Goal: Information Seeking & Learning: Learn about a topic

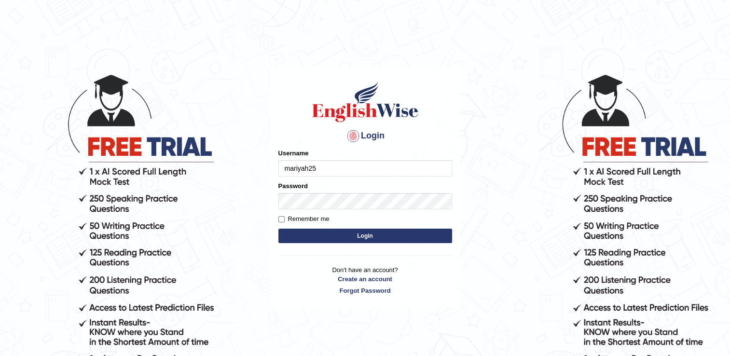
type input "mariyah25"
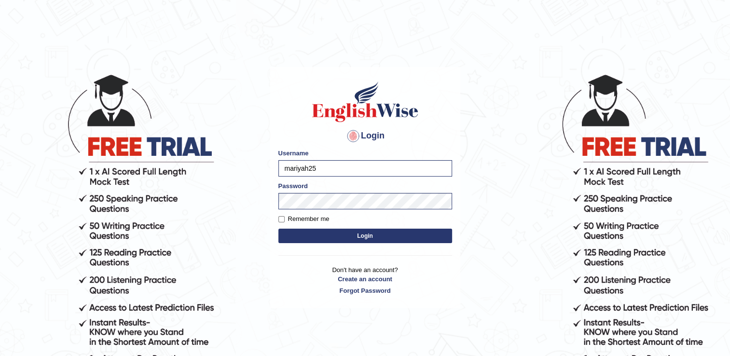
click at [174, 212] on body "Login Please fix the following errors: Username mariyah25 Password Remember me …" at bounding box center [365, 215] width 730 height 356
click at [327, 231] on button "Login" at bounding box center [365, 236] width 174 height 14
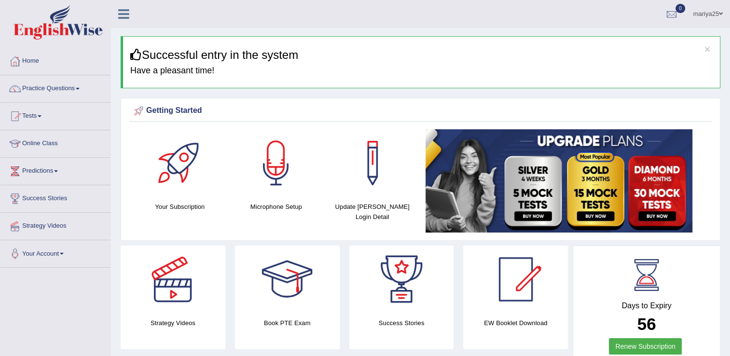
drag, startPoint x: 0, startPoint y: 0, endPoint x: 325, endPoint y: 211, distance: 387.9
click at [56, 90] on link "Practice Questions" at bounding box center [55, 87] width 110 height 24
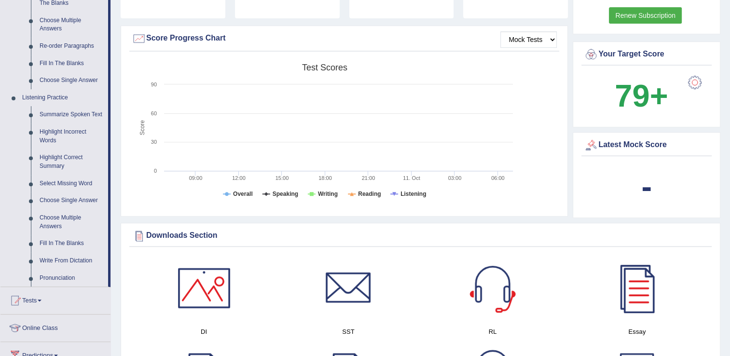
scroll to position [331, 0]
click at [48, 141] on link "Highlight Incorrect Words" at bounding box center [71, 137] width 73 height 26
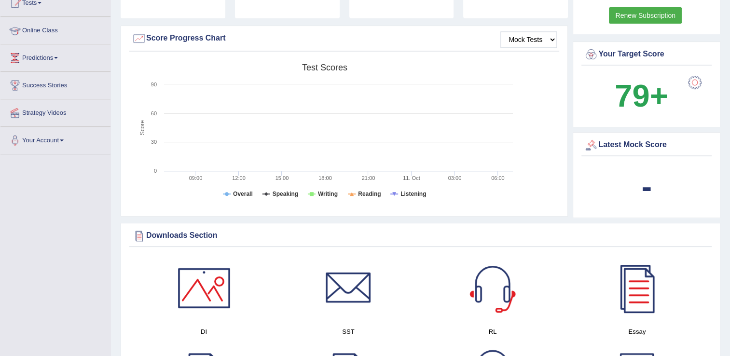
scroll to position [113, 0]
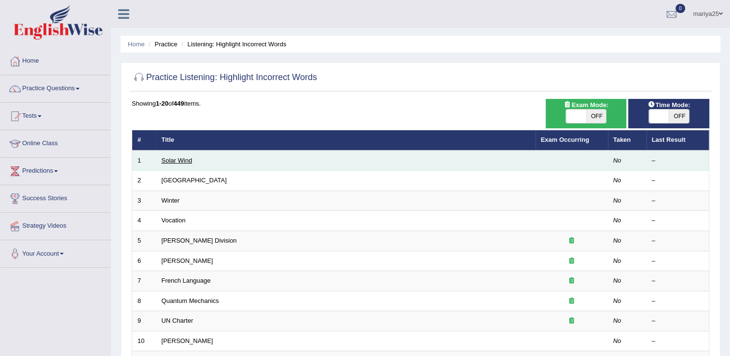
click at [171, 157] on link "Solar Wind" at bounding box center [177, 160] width 31 height 7
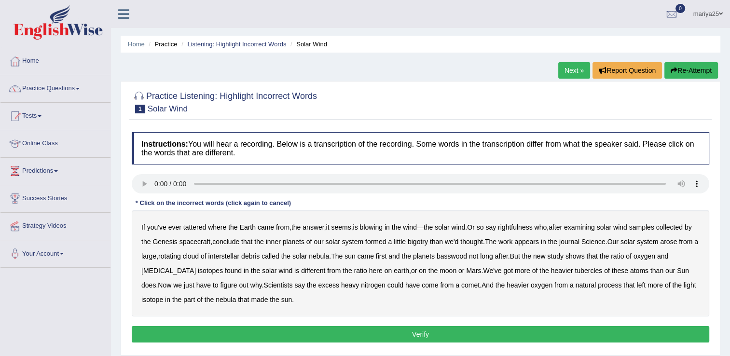
click at [191, 228] on b "tattered" at bounding box center [194, 227] width 23 height 8
click at [515, 225] on b "rightfulness" at bounding box center [515, 227] width 35 height 8
click at [423, 242] on b "bigotry" at bounding box center [418, 242] width 20 height 8
click at [453, 255] on b "basswood" at bounding box center [452, 256] width 30 height 8
click at [196, 267] on b "biotin" at bounding box center [168, 271] width 55 height 8
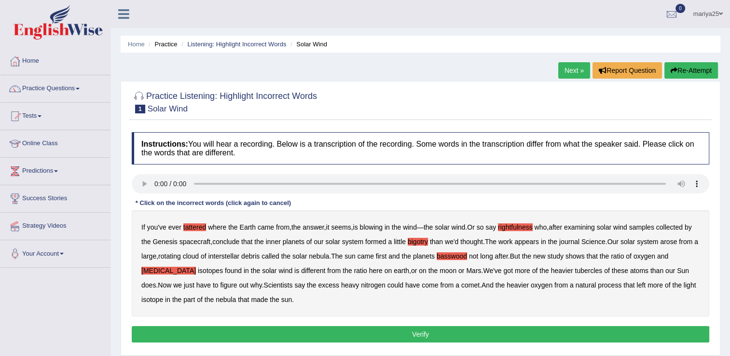
click at [575, 269] on b "tubercles" at bounding box center [589, 271] width 28 height 8
click at [254, 328] on button "Verify" at bounding box center [421, 334] width 578 height 16
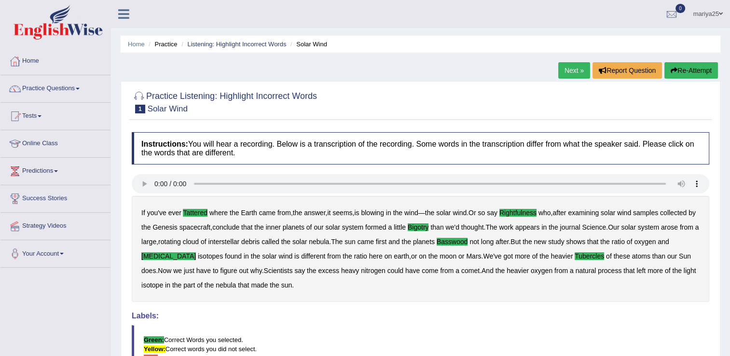
click at [575, 71] on link "Next »" at bounding box center [574, 70] width 32 height 16
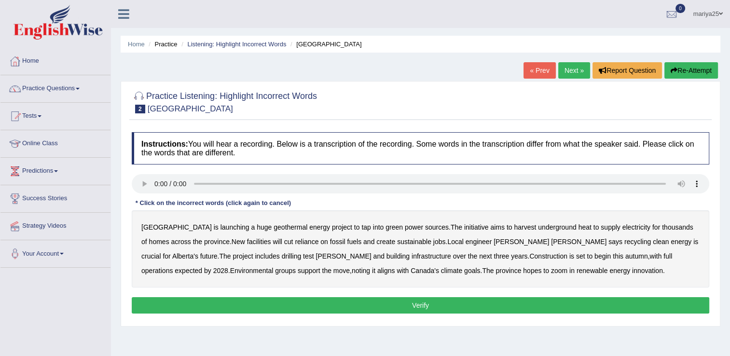
click at [514, 224] on b "harvest" at bounding box center [525, 227] width 22 height 8
click at [625, 243] on b "recycling" at bounding box center [638, 242] width 27 height 8
click at [298, 269] on b "support" at bounding box center [309, 271] width 23 height 8
click at [551, 268] on b "zoom" at bounding box center [559, 271] width 16 height 8
click at [440, 307] on button "Verify" at bounding box center [421, 305] width 578 height 16
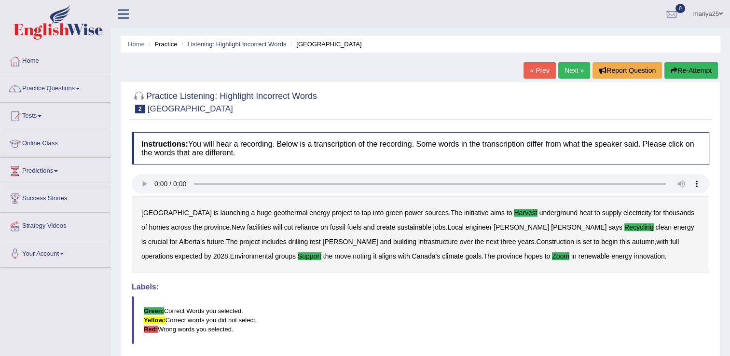
click at [565, 65] on link "Next »" at bounding box center [574, 70] width 32 height 16
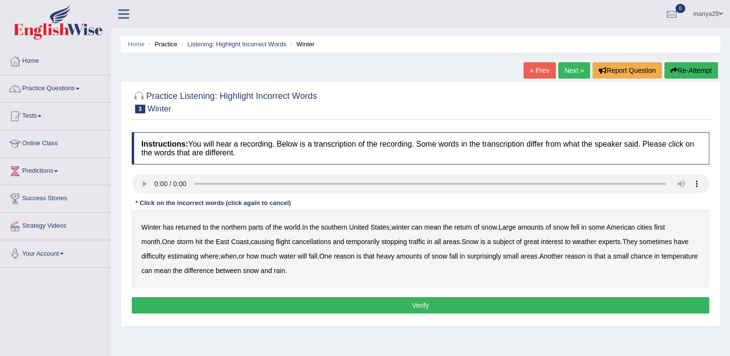
click at [332, 227] on b "southern" at bounding box center [334, 227] width 26 height 8
click at [662, 224] on b "first" at bounding box center [659, 227] width 11 height 8
click at [434, 241] on b "all" at bounding box center [437, 242] width 7 height 8
click at [291, 257] on b "water" at bounding box center [287, 256] width 16 height 8
click at [650, 256] on b "chance" at bounding box center [642, 256] width 22 height 8
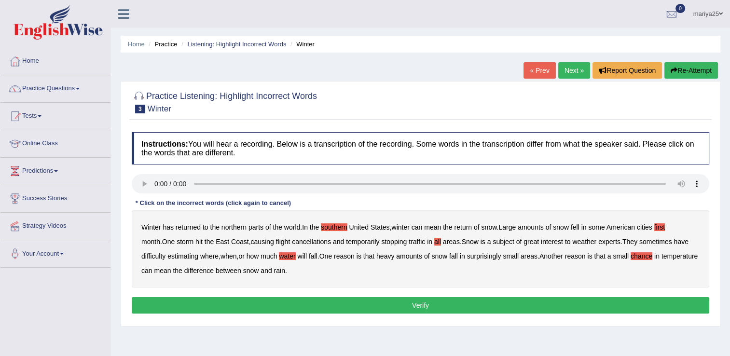
click at [218, 296] on div "Instructions: You will hear a recording. Below is a transcription of the record…" at bounding box center [420, 224] width 583 height 194
click at [218, 303] on button "Verify" at bounding box center [421, 305] width 578 height 16
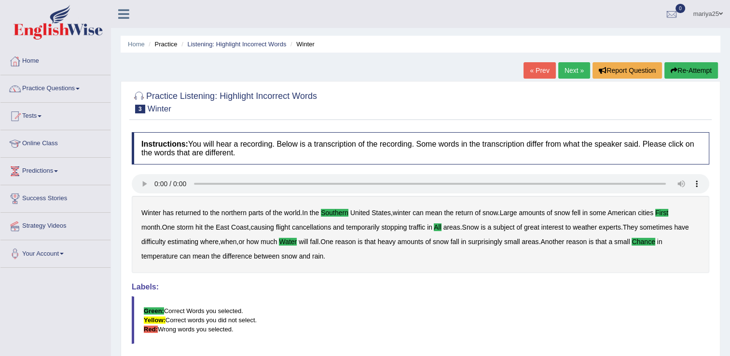
click at [162, 40] on li "Practice" at bounding box center [161, 44] width 31 height 9
click at [243, 42] on link "Listening: Highlight Incorrect Words" at bounding box center [236, 44] width 99 height 7
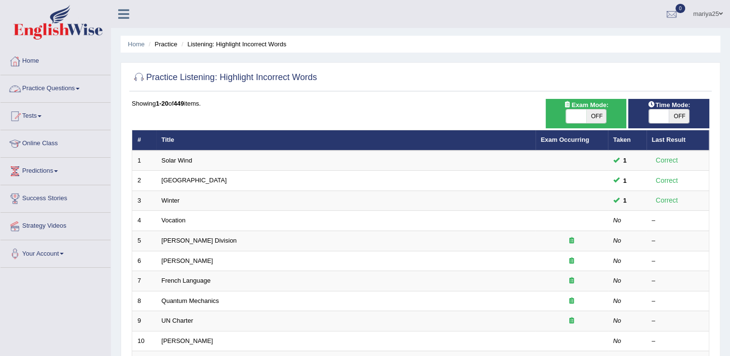
click at [45, 88] on link "Practice Questions" at bounding box center [55, 87] width 110 height 24
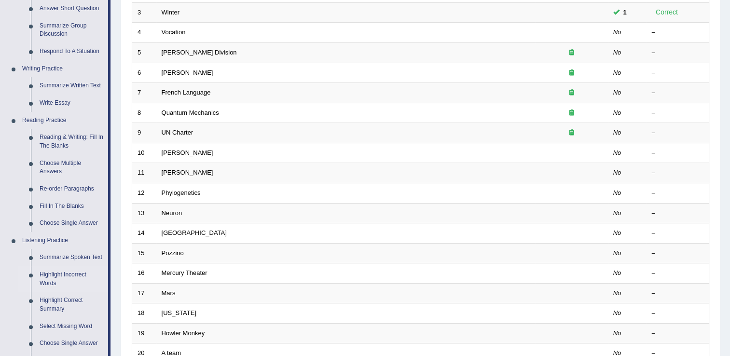
scroll to position [321, 0]
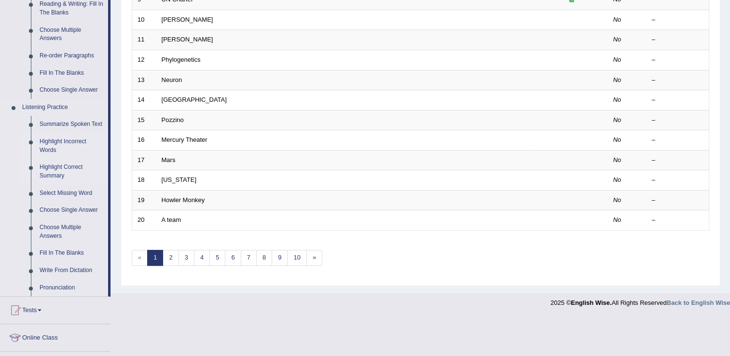
click at [56, 172] on link "Highlight Correct Summary" at bounding box center [71, 172] width 73 height 26
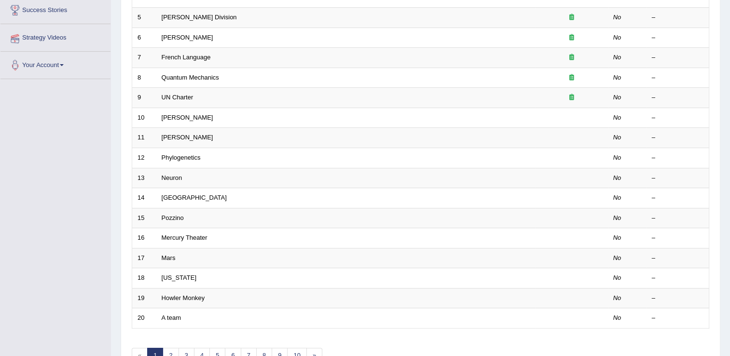
scroll to position [120, 0]
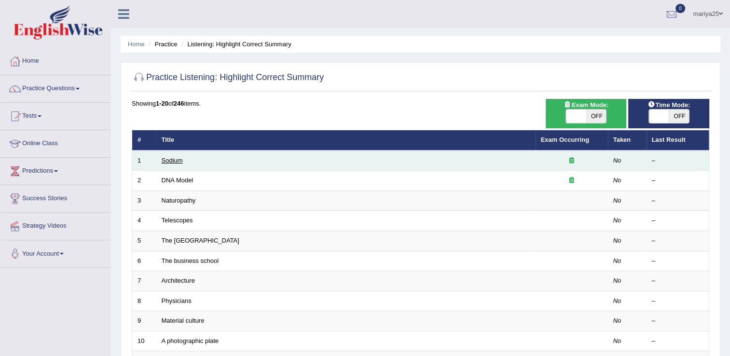
click at [164, 164] on link "Sodium" at bounding box center [172, 160] width 21 height 7
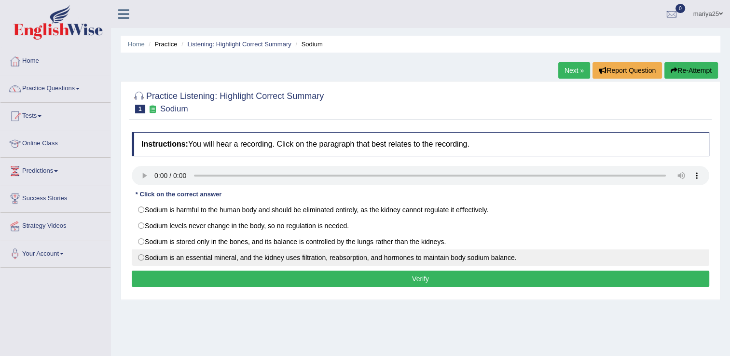
click at [195, 258] on label "Sodium is an essential mineral, and the kidney uses ﬁltration, reabsorption, an…" at bounding box center [421, 258] width 578 height 16
radio input "true"
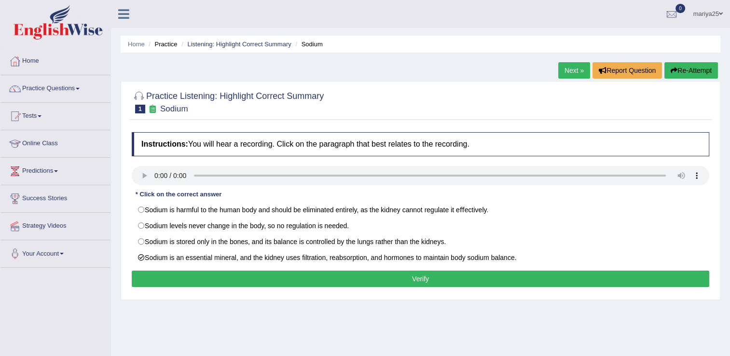
click at [205, 281] on button "Verify" at bounding box center [421, 279] width 578 height 16
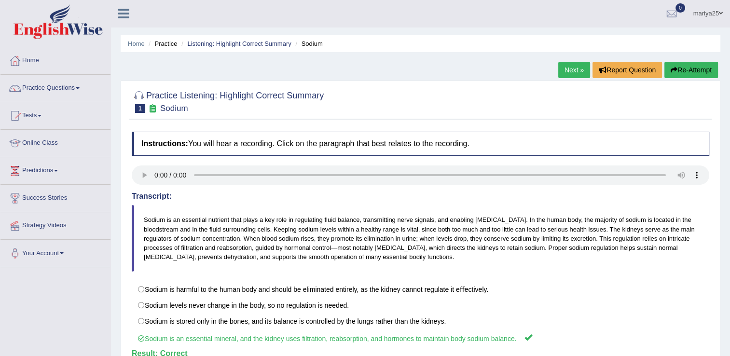
scroll to position [0, 0]
click at [42, 80] on link "Practice Questions" at bounding box center [55, 87] width 110 height 24
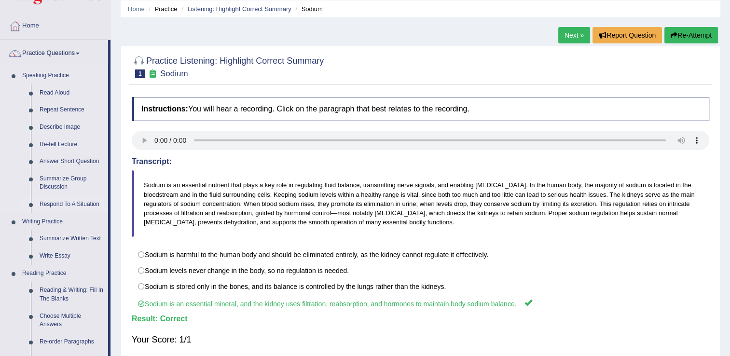
scroll to position [39, 0]
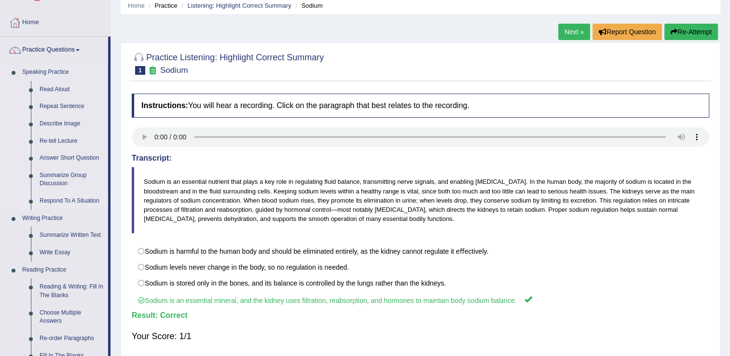
click at [62, 200] on link "Respond To A Situation" at bounding box center [71, 201] width 73 height 17
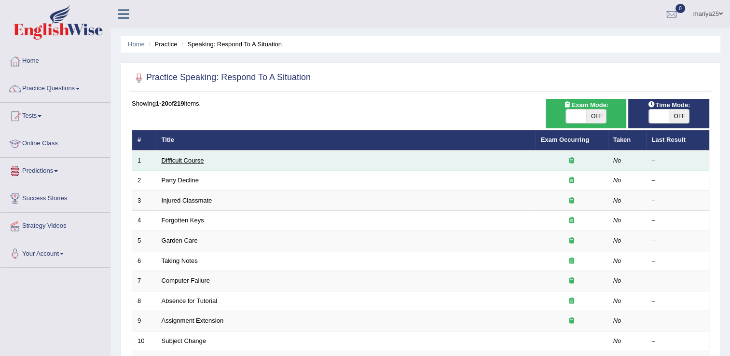
click at [171, 161] on link "Difficult Course" at bounding box center [183, 160] width 42 height 7
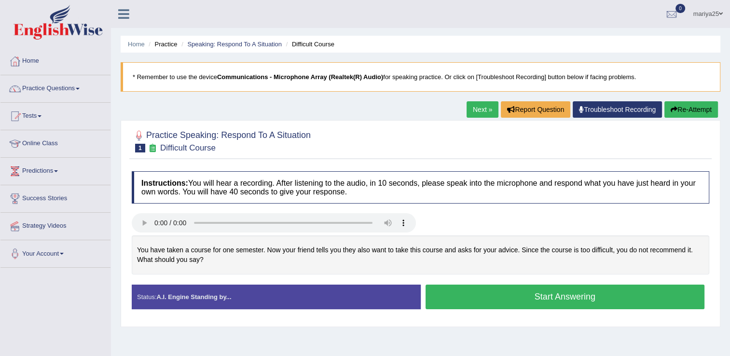
click at [517, 300] on button "Start Answering" at bounding box center [565, 297] width 279 height 25
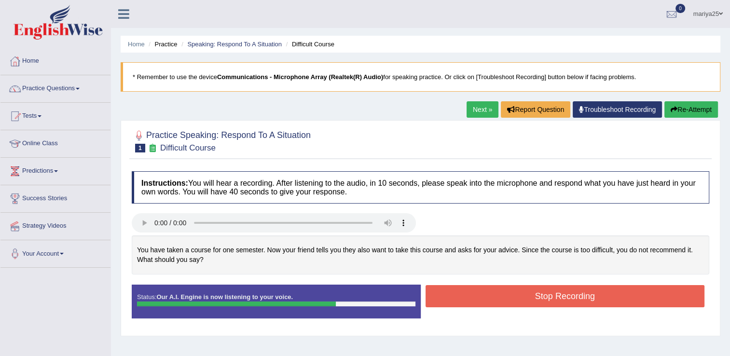
click at [517, 300] on button "Stop Recording" at bounding box center [565, 296] width 279 height 22
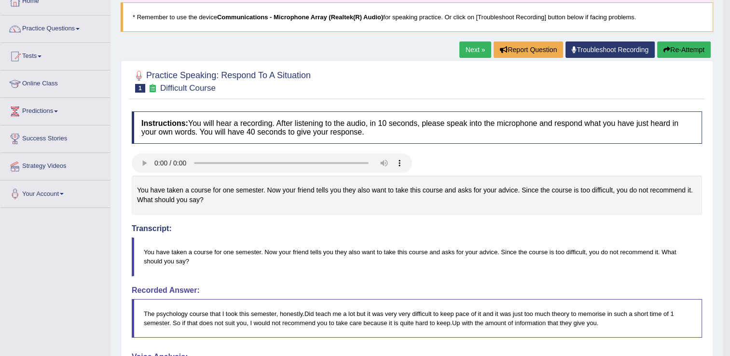
scroll to position [42, 0]
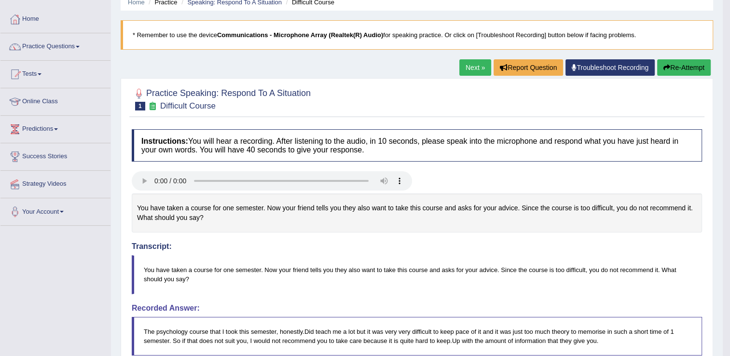
click at [668, 70] on icon "button" at bounding box center [667, 67] width 7 height 7
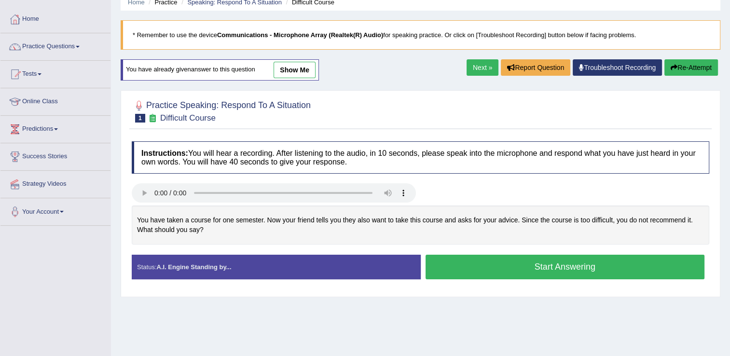
scroll to position [42, 0]
click at [599, 265] on button "Start Answering" at bounding box center [565, 267] width 279 height 25
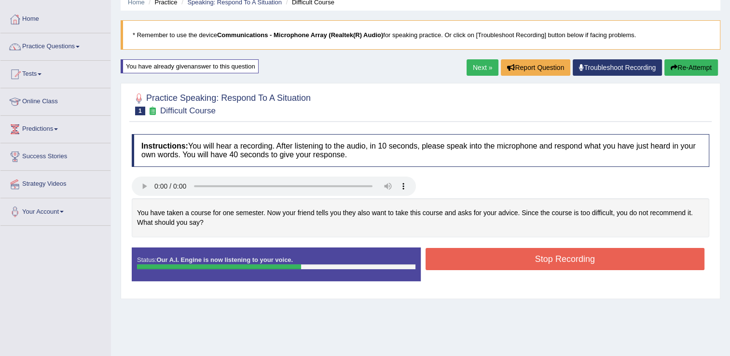
click at [599, 265] on button "Stop Recording" at bounding box center [565, 259] width 279 height 22
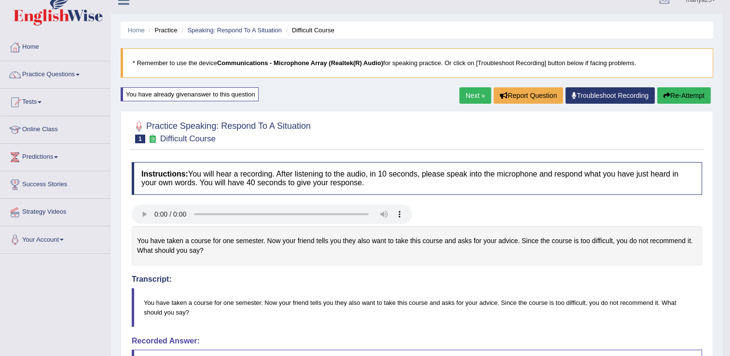
scroll to position [13, 0]
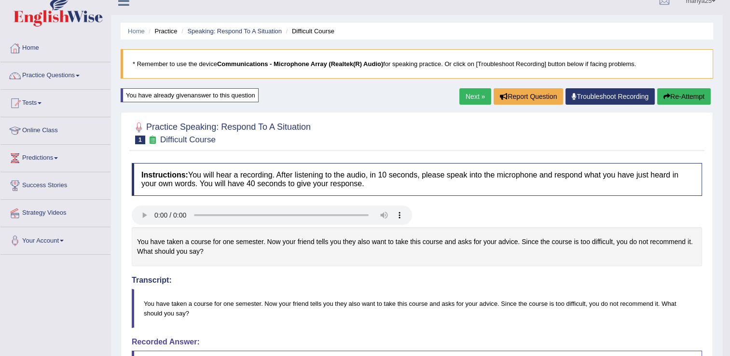
click at [471, 100] on link "Next »" at bounding box center [475, 96] width 32 height 16
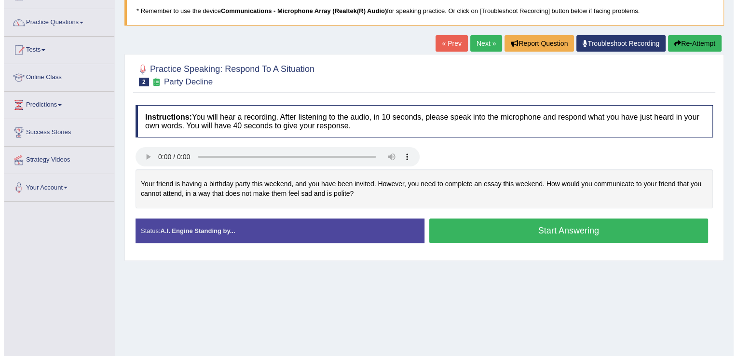
scroll to position [71, 0]
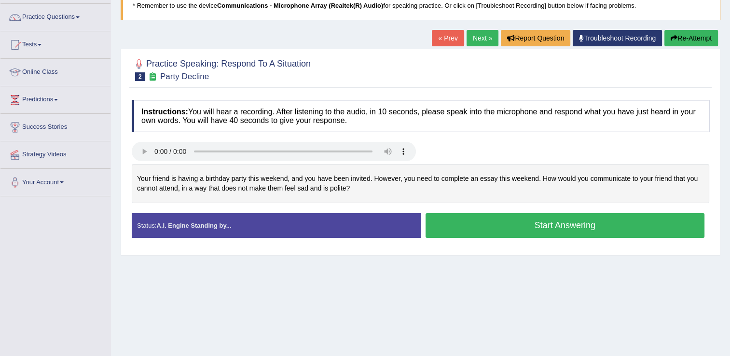
click at [475, 221] on button "Start Answering" at bounding box center [565, 225] width 279 height 25
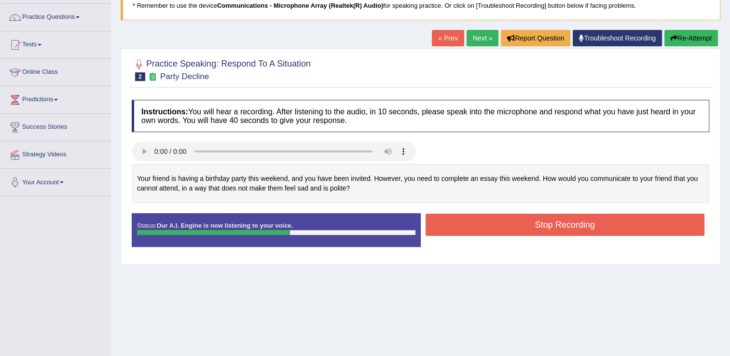
click at [449, 225] on button "Stop Recording" at bounding box center [565, 225] width 279 height 22
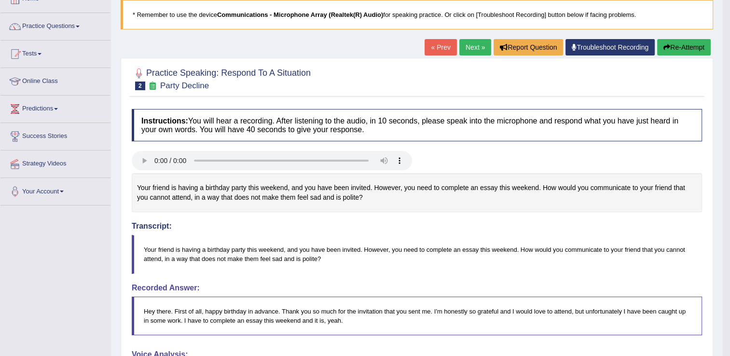
scroll to position [62, 0]
click at [678, 52] on button "Re-Attempt" at bounding box center [684, 47] width 54 height 16
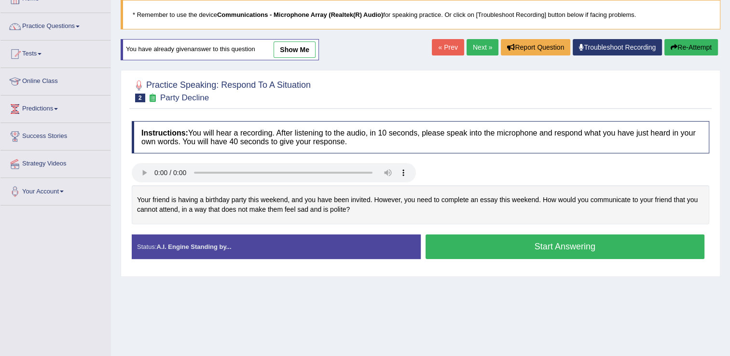
click at [517, 244] on button "Start Answering" at bounding box center [565, 247] width 279 height 25
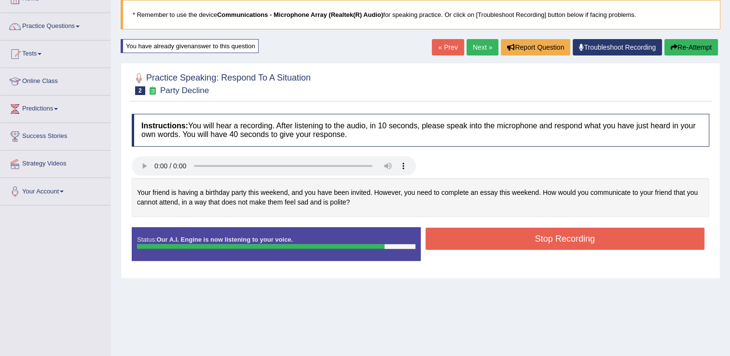
click at [517, 244] on button "Stop Recording" at bounding box center [565, 239] width 279 height 22
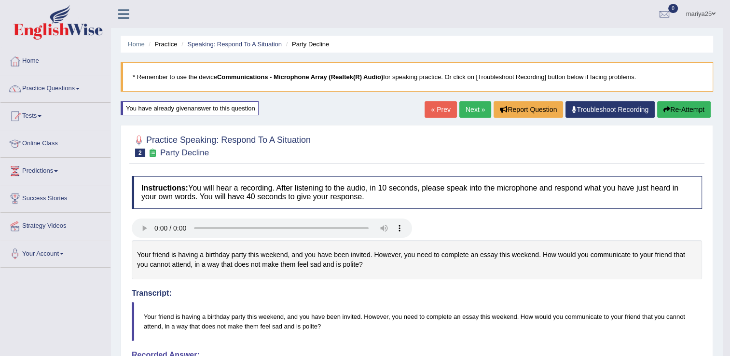
click at [671, 113] on button "Re-Attempt" at bounding box center [684, 109] width 54 height 16
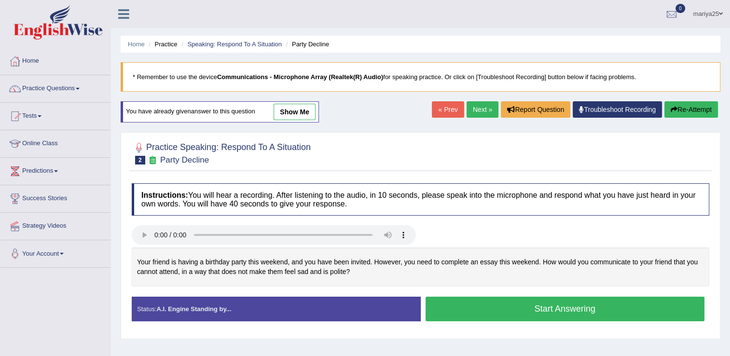
click at [564, 314] on button "Start Answering" at bounding box center [565, 309] width 279 height 25
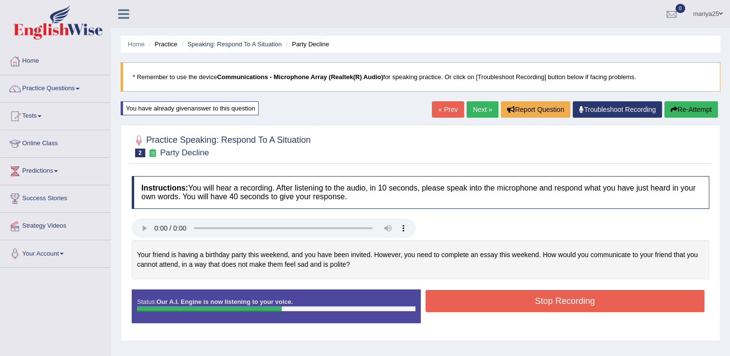
click at [560, 303] on button "Stop Recording" at bounding box center [565, 301] width 279 height 22
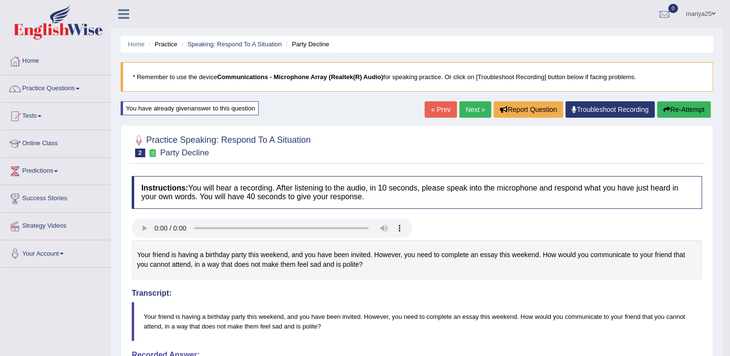
click at [480, 105] on link "Next »" at bounding box center [475, 109] width 32 height 16
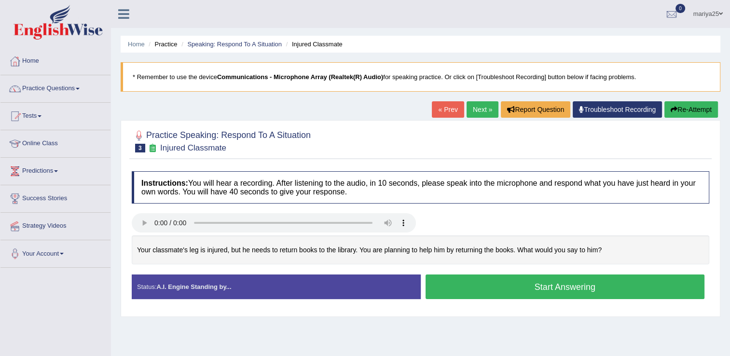
click at [506, 286] on button "Start Answering" at bounding box center [565, 287] width 279 height 25
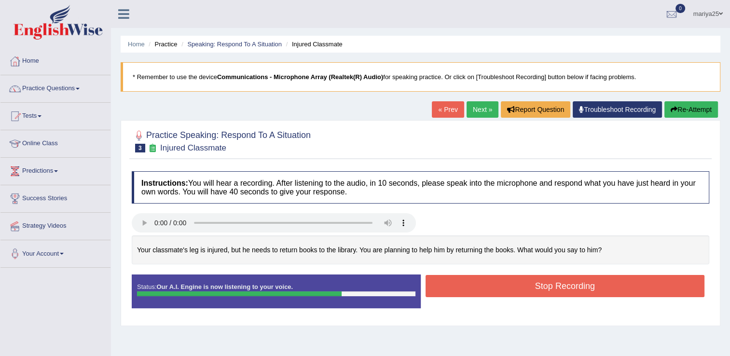
click at [506, 286] on button "Stop Recording" at bounding box center [565, 286] width 279 height 22
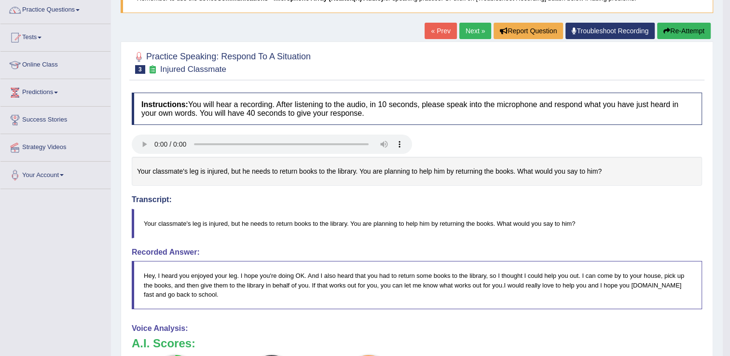
scroll to position [45, 0]
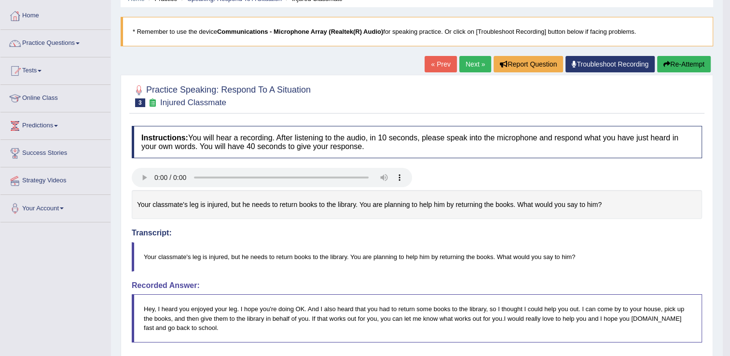
click at [477, 67] on link "Next »" at bounding box center [475, 64] width 32 height 16
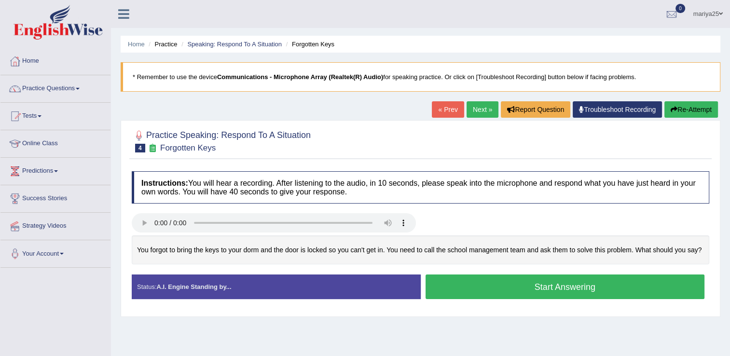
click at [562, 290] on button "Start Answering" at bounding box center [565, 287] width 279 height 25
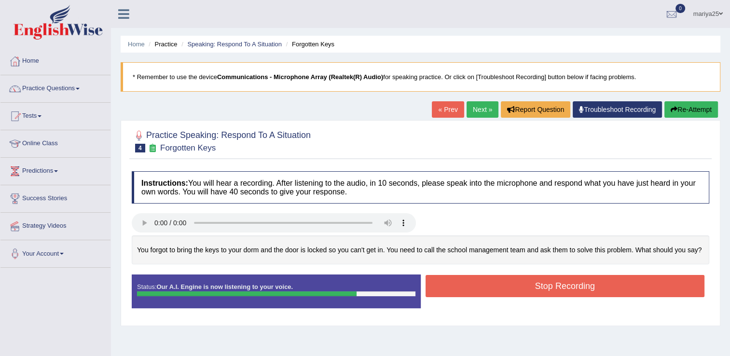
click at [562, 290] on button "Stop Recording" at bounding box center [565, 286] width 279 height 22
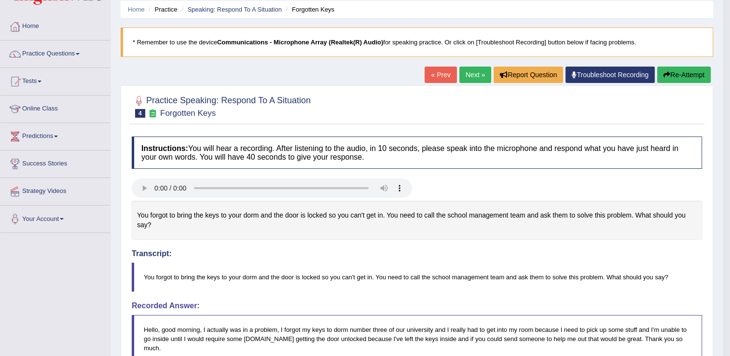
scroll to position [34, 0]
click at [473, 86] on div "Practice Speaking: Respond To A Situation 4 Forgotten Keys Instructions: You wi…" at bounding box center [417, 353] width 593 height 535
click at [475, 75] on link "Next »" at bounding box center [475, 75] width 32 height 16
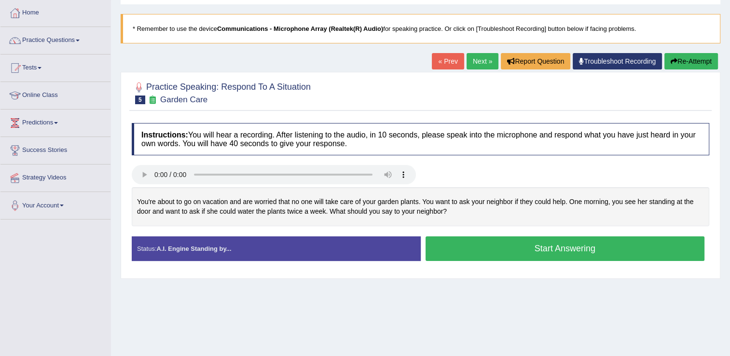
scroll to position [48, 0]
click at [493, 247] on button "Start Answering" at bounding box center [565, 248] width 279 height 25
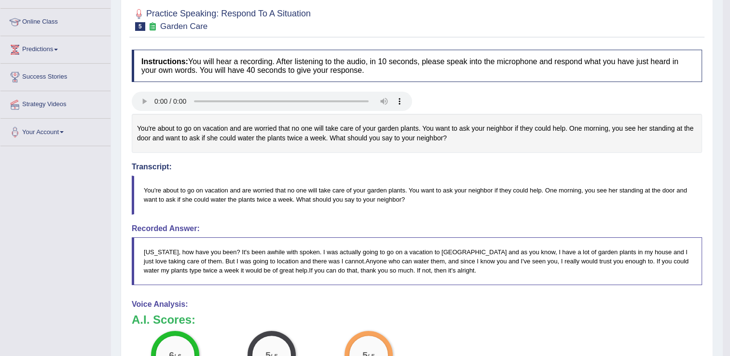
scroll to position [73, 0]
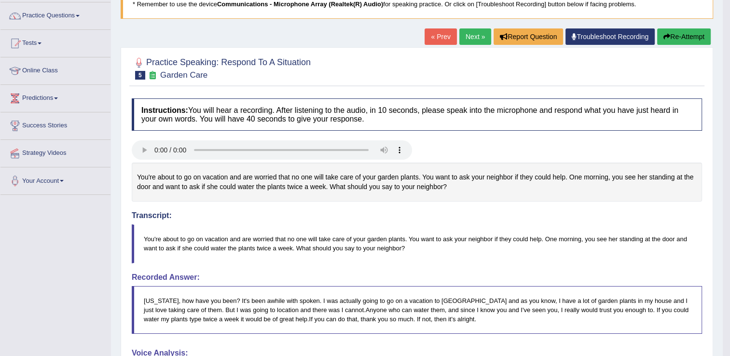
click at [480, 39] on link "Next »" at bounding box center [475, 36] width 32 height 16
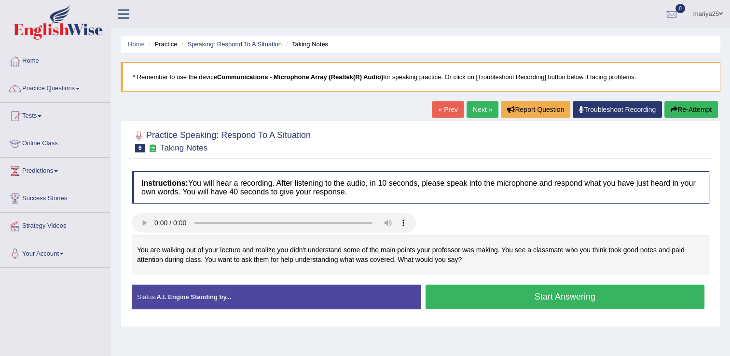
click at [481, 296] on button "Start Answering" at bounding box center [565, 297] width 279 height 25
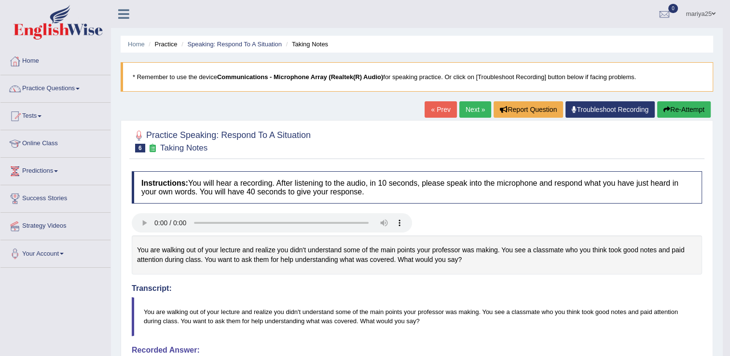
click at [475, 111] on link "Next »" at bounding box center [475, 109] width 32 height 16
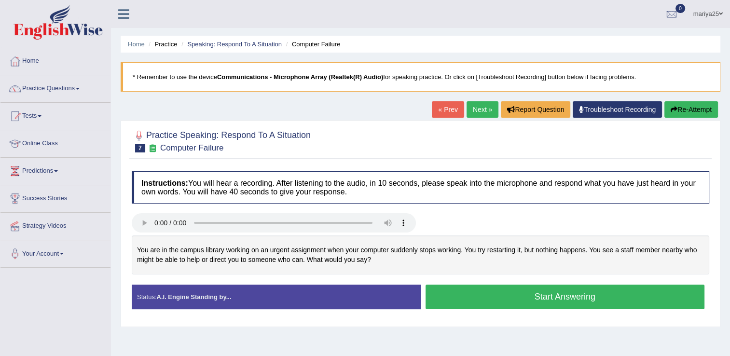
click at [506, 293] on button "Start Answering" at bounding box center [565, 297] width 279 height 25
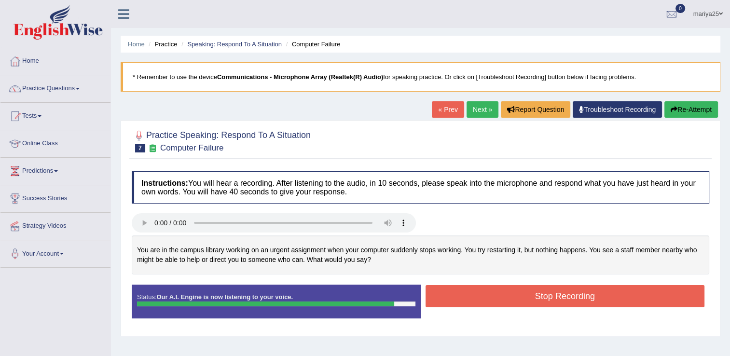
click at [506, 293] on button "Stop Recording" at bounding box center [565, 296] width 279 height 22
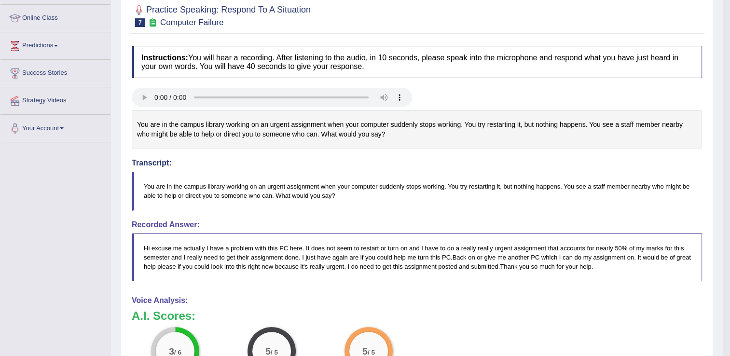
scroll to position [49, 0]
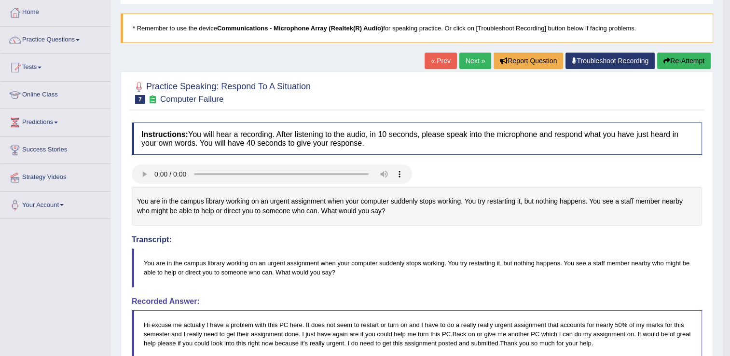
click at [474, 65] on link "Next »" at bounding box center [475, 61] width 32 height 16
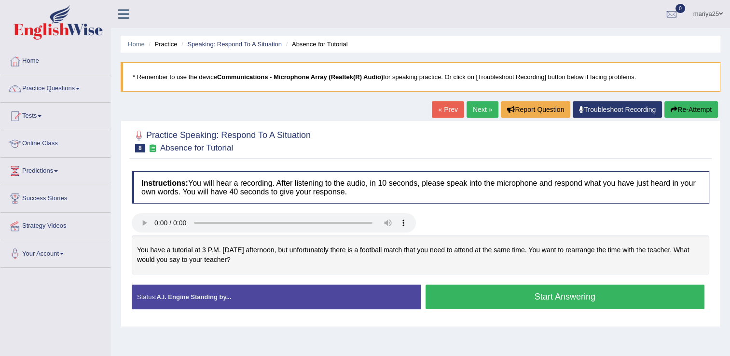
click at [500, 295] on button "Start Answering" at bounding box center [565, 297] width 279 height 25
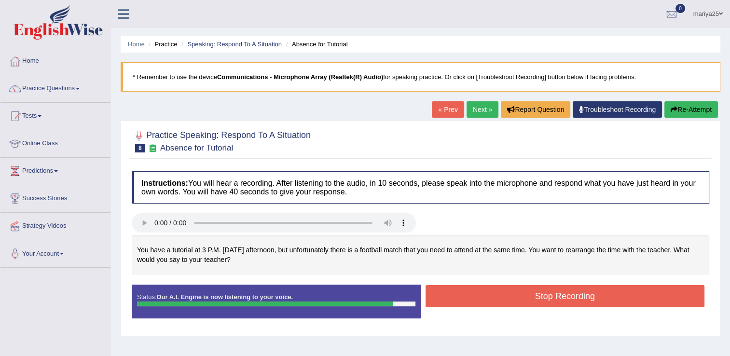
click at [500, 295] on button "Stop Recording" at bounding box center [565, 296] width 279 height 22
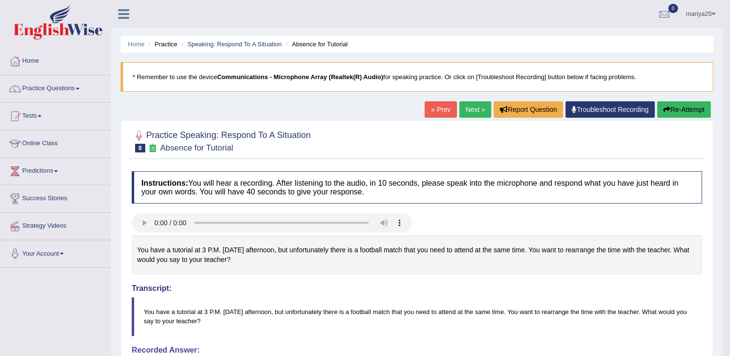
click at [469, 113] on link "Next »" at bounding box center [475, 109] width 32 height 16
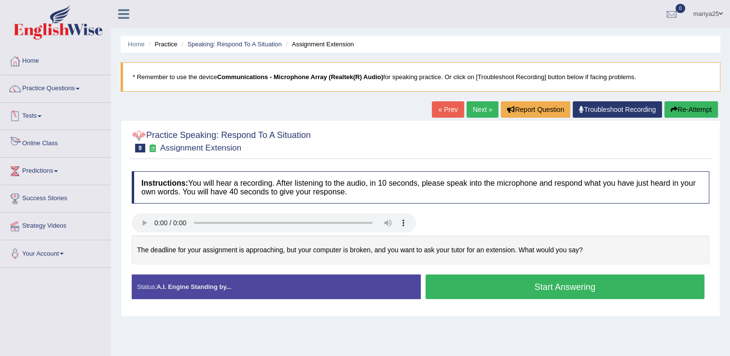
click at [36, 146] on link "Online Class" at bounding box center [55, 142] width 110 height 24
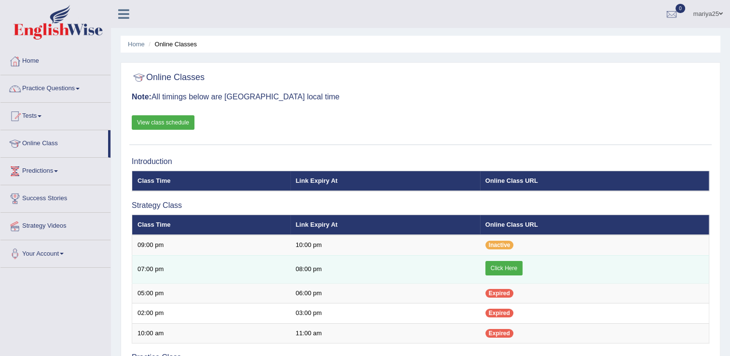
click at [498, 263] on link "Click Here" at bounding box center [504, 268] width 37 height 14
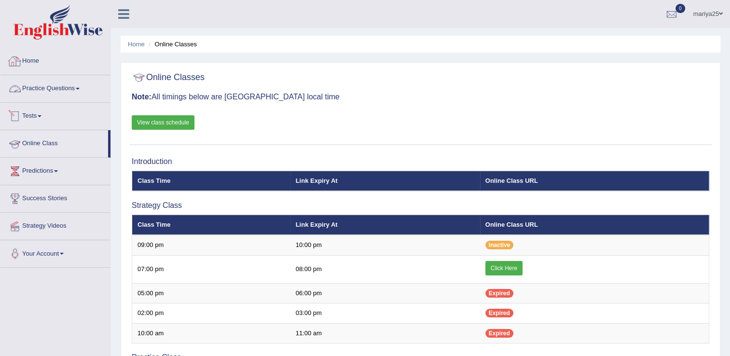
click at [50, 88] on link "Practice Questions" at bounding box center [55, 87] width 110 height 24
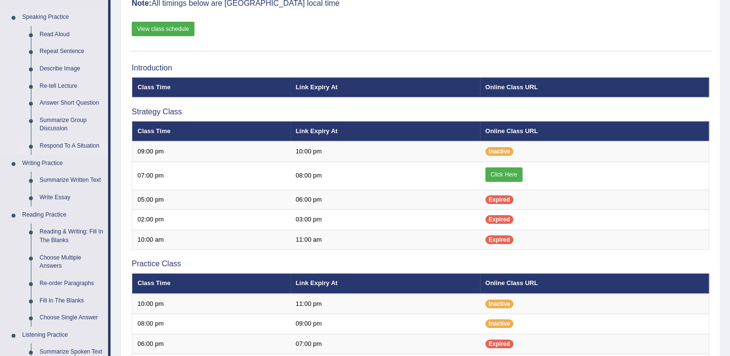
scroll to position [180, 0]
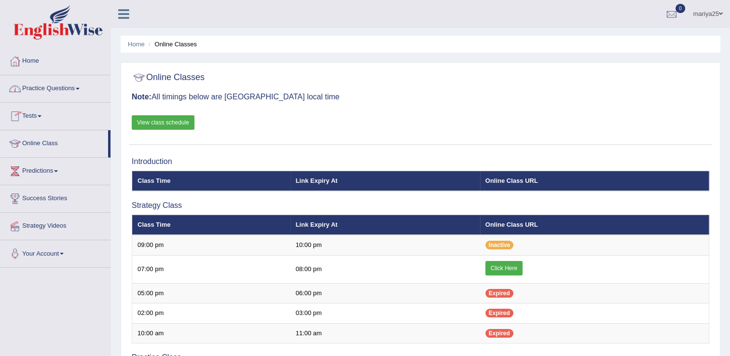
click at [62, 91] on link "Practice Questions" at bounding box center [55, 87] width 110 height 24
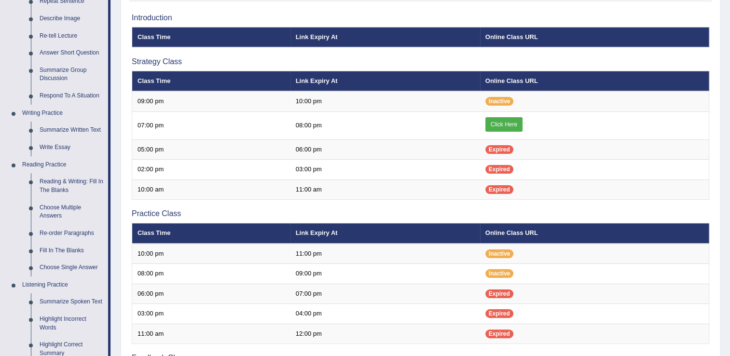
scroll to position [148, 0]
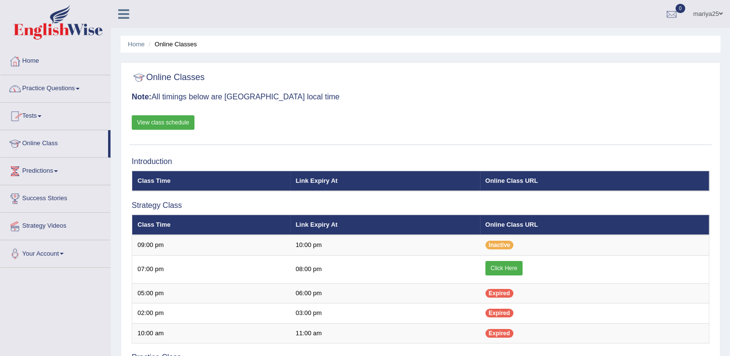
click at [58, 85] on link "Practice Questions" at bounding box center [55, 87] width 110 height 24
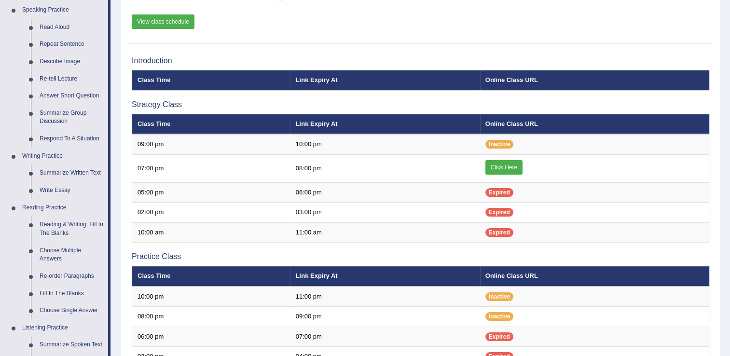
scroll to position [135, 0]
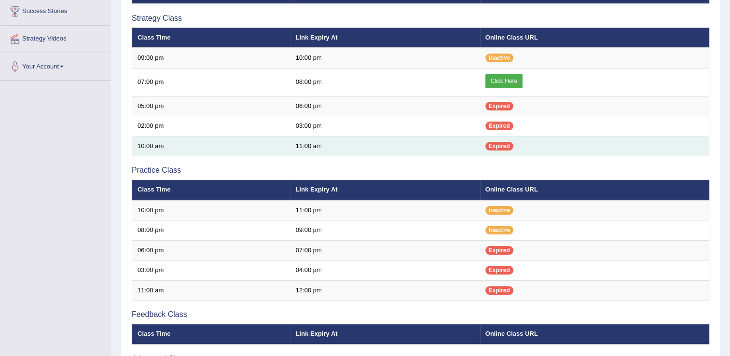
scroll to position [188, 0]
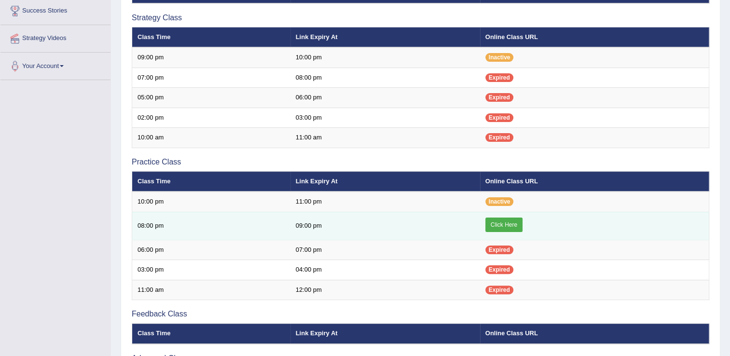
click at [508, 222] on link "Click Here" at bounding box center [504, 225] width 37 height 14
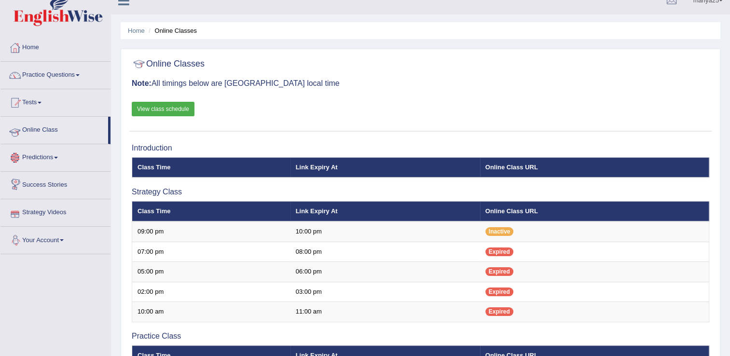
scroll to position [14, 0]
click at [54, 72] on link "Practice Questions" at bounding box center [55, 74] width 110 height 24
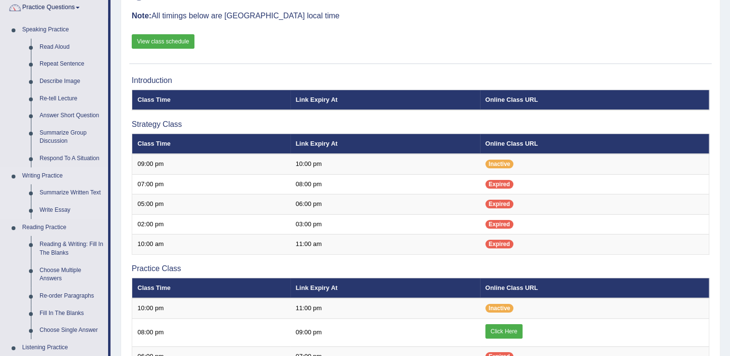
scroll to position [100, 0]
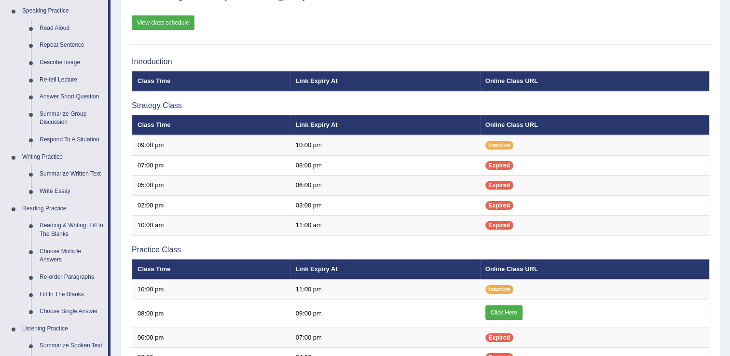
click at [59, 230] on link "Reading & Writing: Fill In The Blanks" at bounding box center [71, 230] width 73 height 26
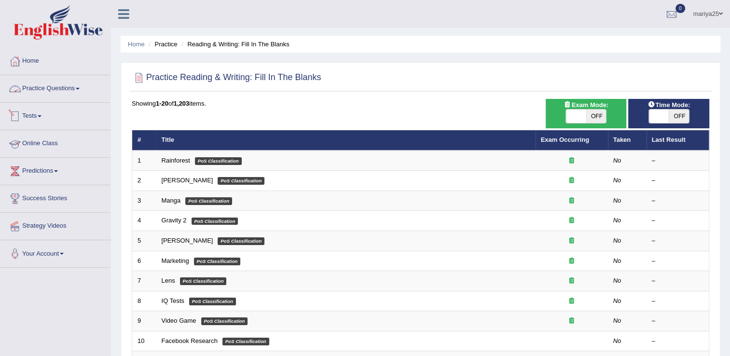
click at [55, 89] on link "Practice Questions" at bounding box center [55, 87] width 110 height 24
